Goal: Find specific page/section: Find specific page/section

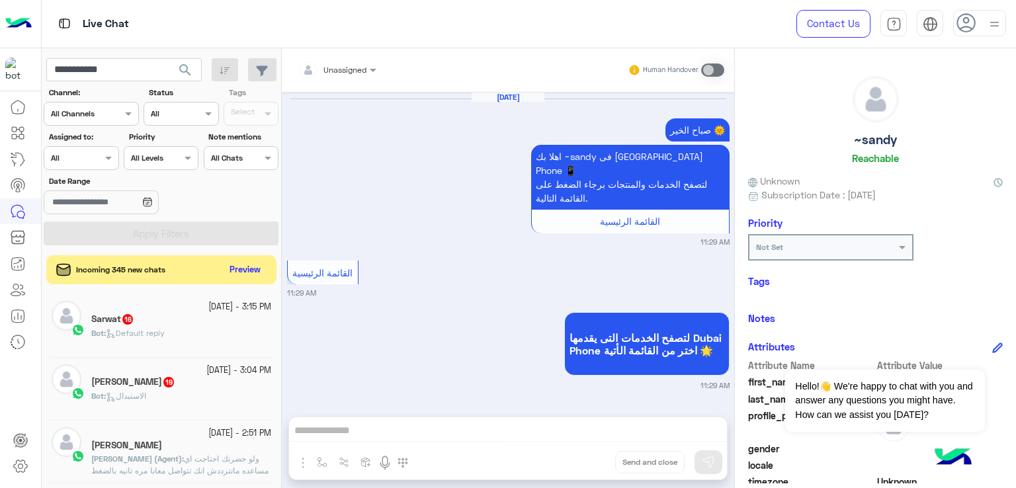
type input "**********"
click at [169, 58] on button "search" at bounding box center [185, 72] width 32 height 28
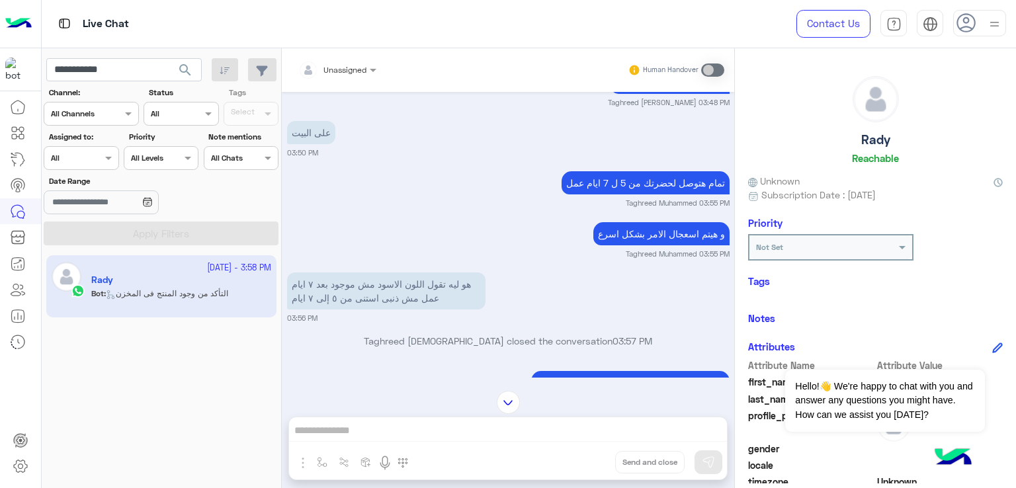
scroll to position [1784, 0]
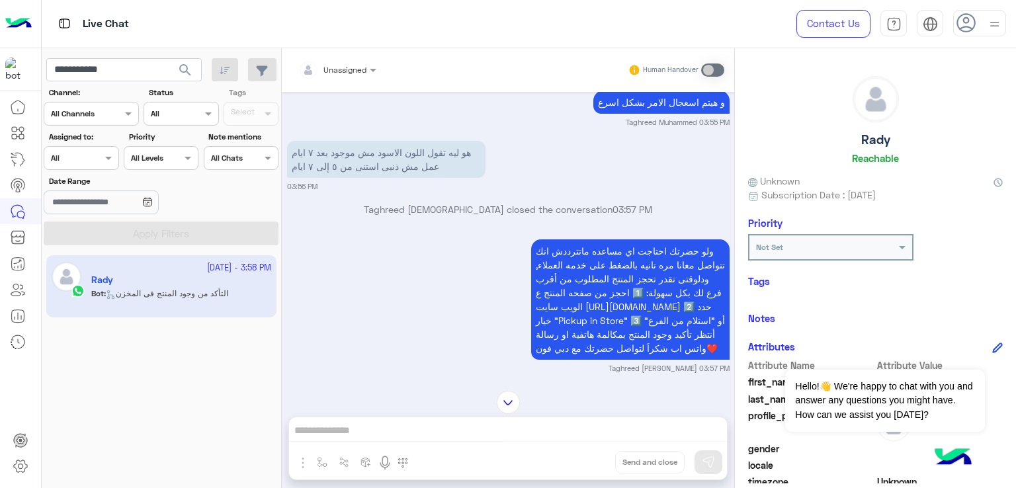
click at [120, 80] on input "**********" at bounding box center [123, 70] width 155 height 24
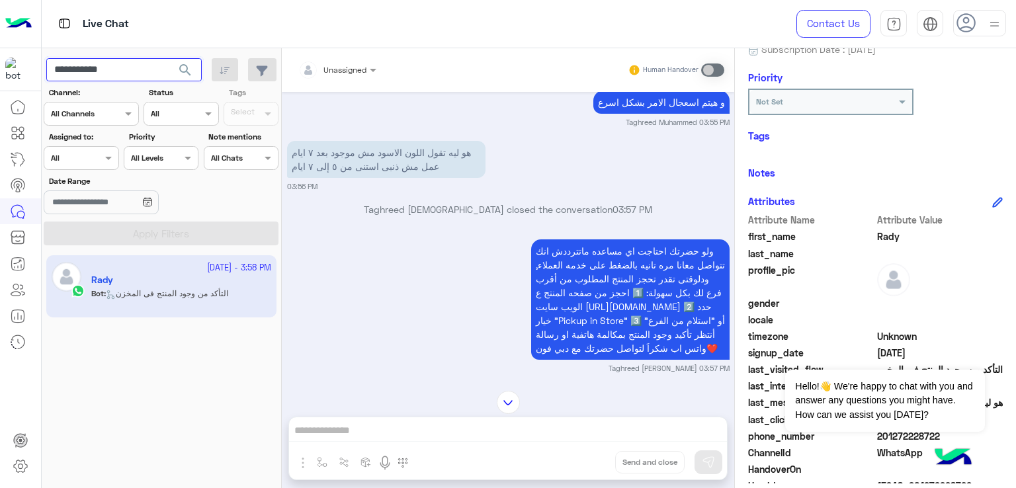
scroll to position [220, 0]
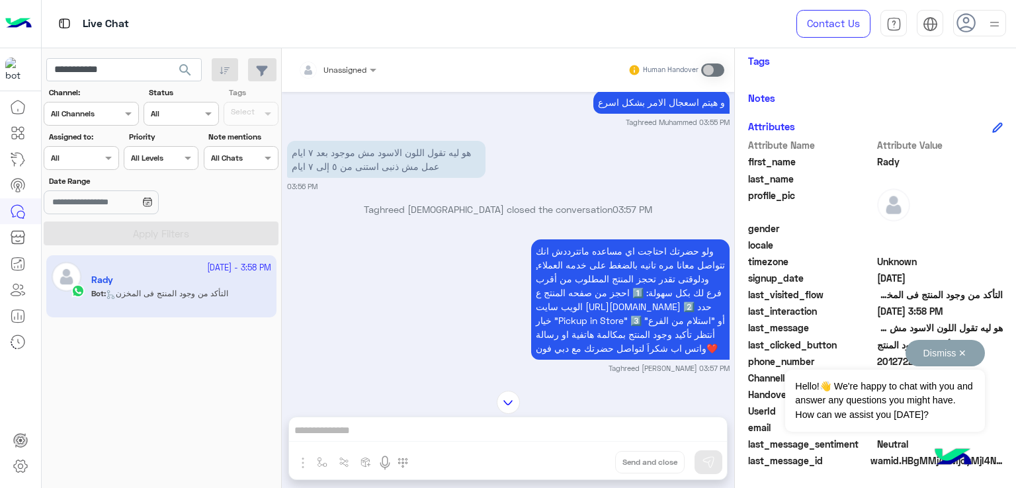
click at [965, 349] on button "Dismiss ✕" at bounding box center [944, 353] width 79 height 26
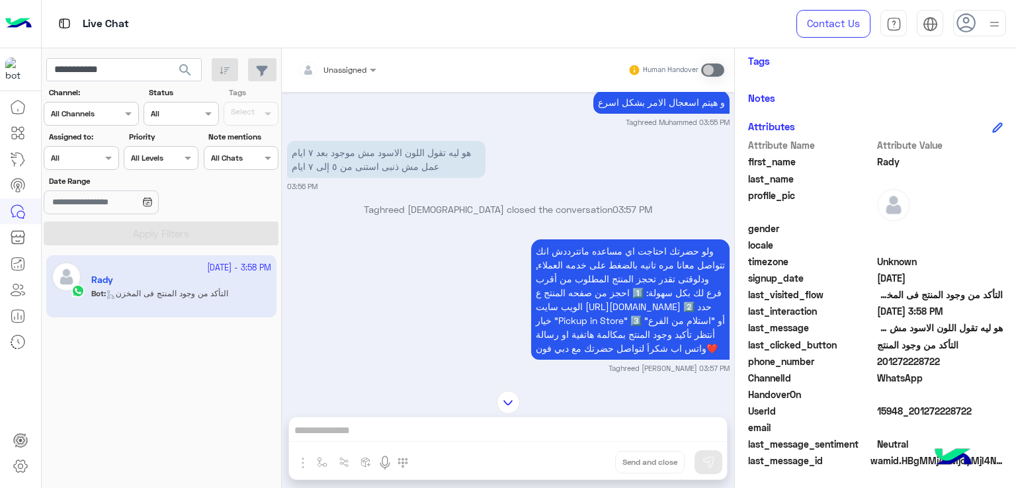
click at [918, 413] on span "15948_201272228722" at bounding box center [940, 411] width 126 height 14
copy span "15948_201272228722"
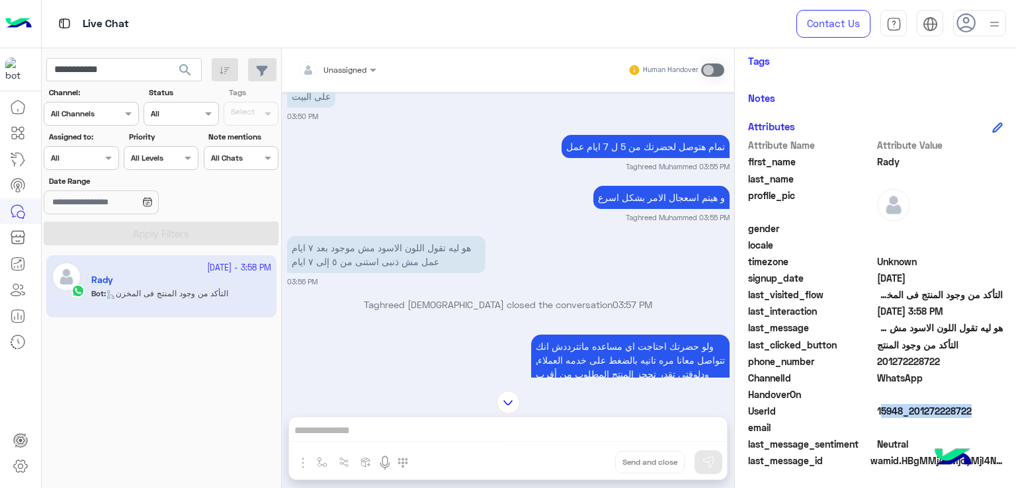
scroll to position [1718, 0]
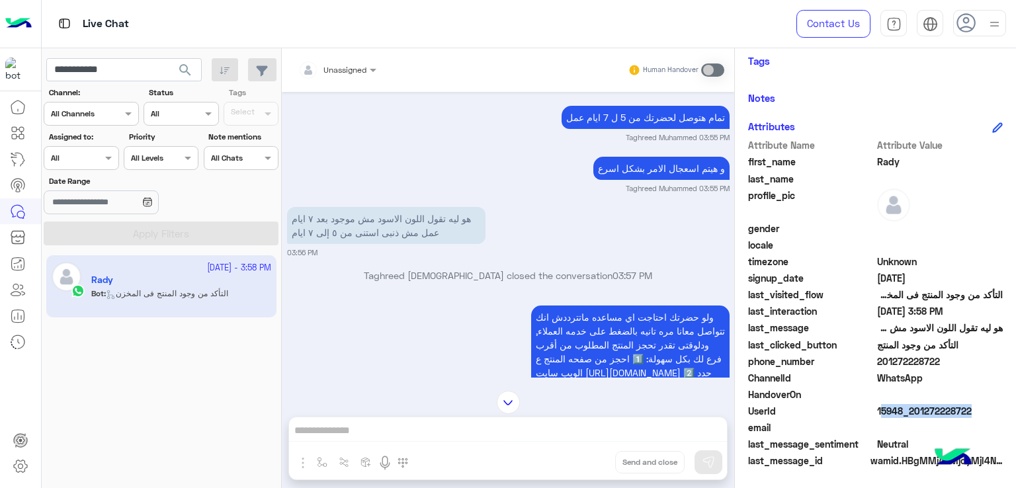
copy span "15948_201272228722"
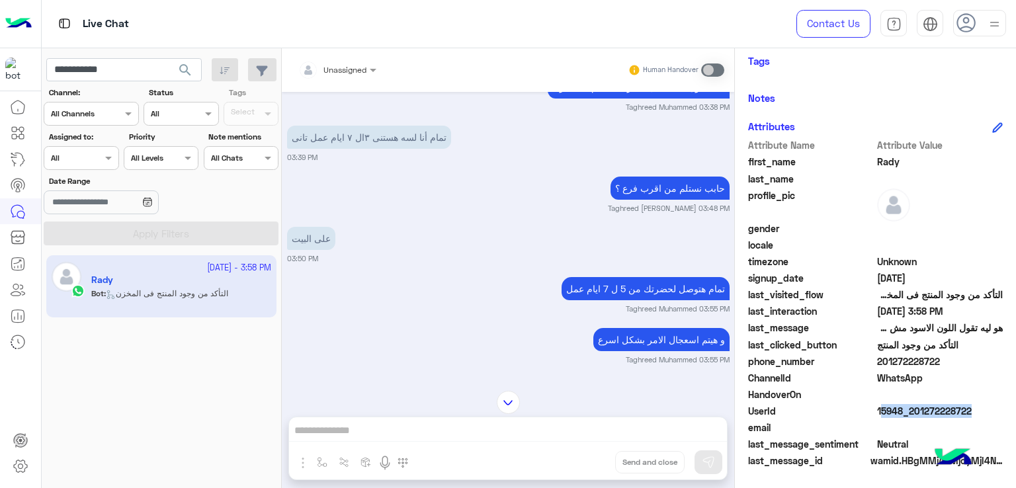
scroll to position [1520, 0]
